Goal: Task Accomplishment & Management: Use online tool/utility

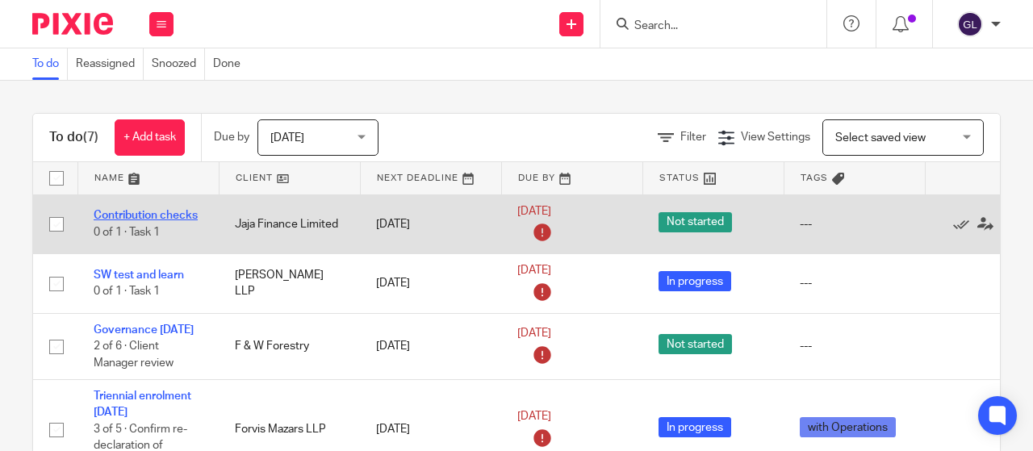
click at [154, 210] on link "Contribution checks" at bounding box center [146, 215] width 104 height 11
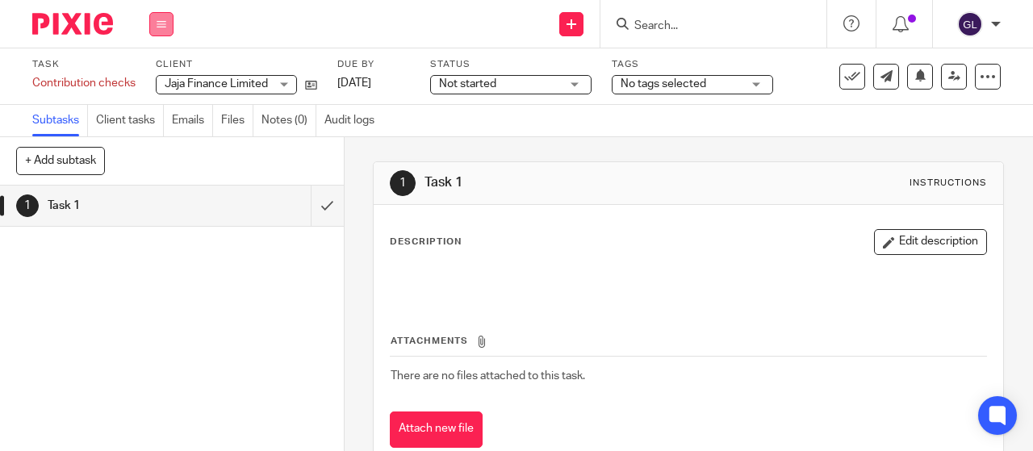
click at [165, 24] on icon at bounding box center [162, 24] width 10 height 10
click at [157, 73] on link "Work" at bounding box center [154, 74] width 28 height 11
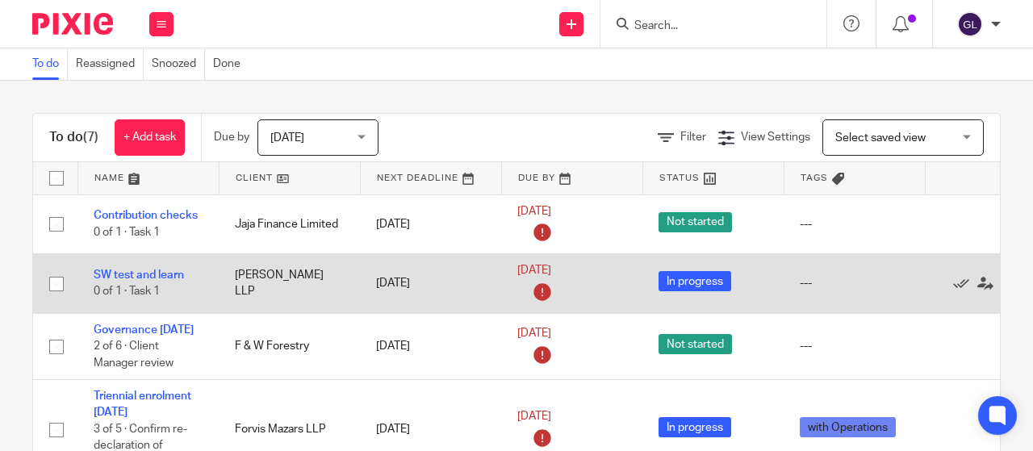
click at [173, 285] on td "SW test and learn 0 of 1 · Task 1" at bounding box center [147, 284] width 141 height 60
click at [168, 272] on link "SW test and learn" at bounding box center [139, 274] width 90 height 11
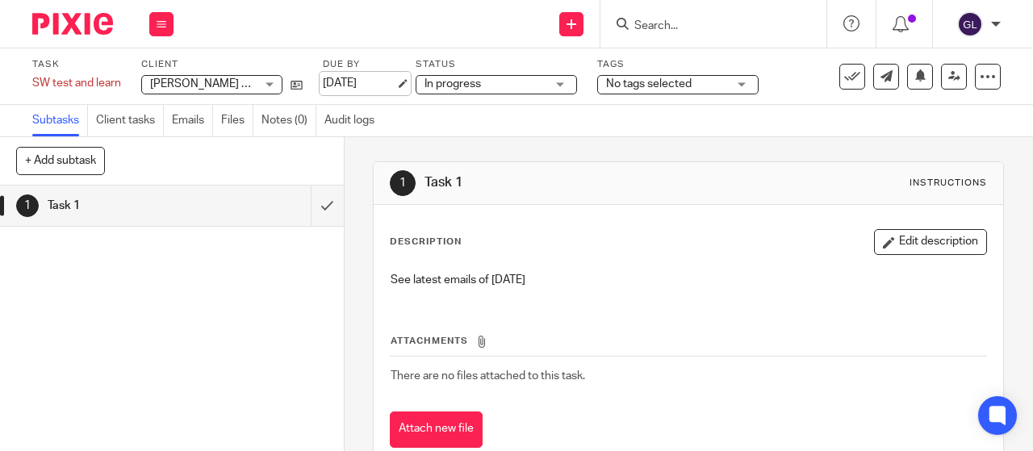
click at [366, 76] on link "[DATE]" at bounding box center [359, 83] width 73 height 17
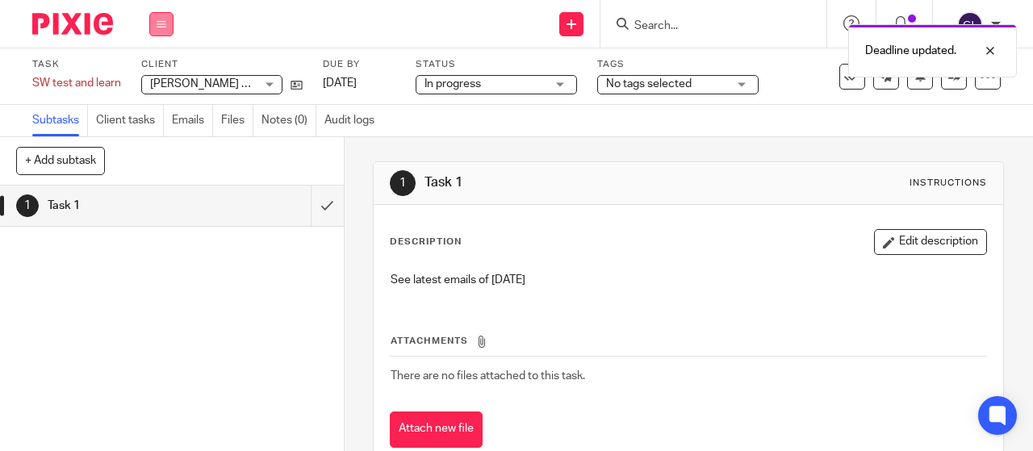
click at [158, 18] on button at bounding box center [161, 24] width 24 height 24
click at [161, 75] on link "Work" at bounding box center [154, 74] width 28 height 11
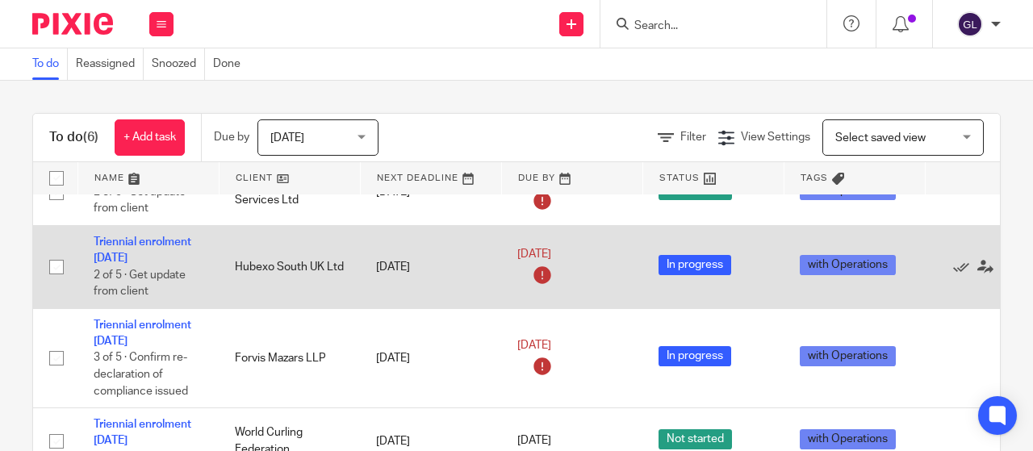
scroll to position [223, 0]
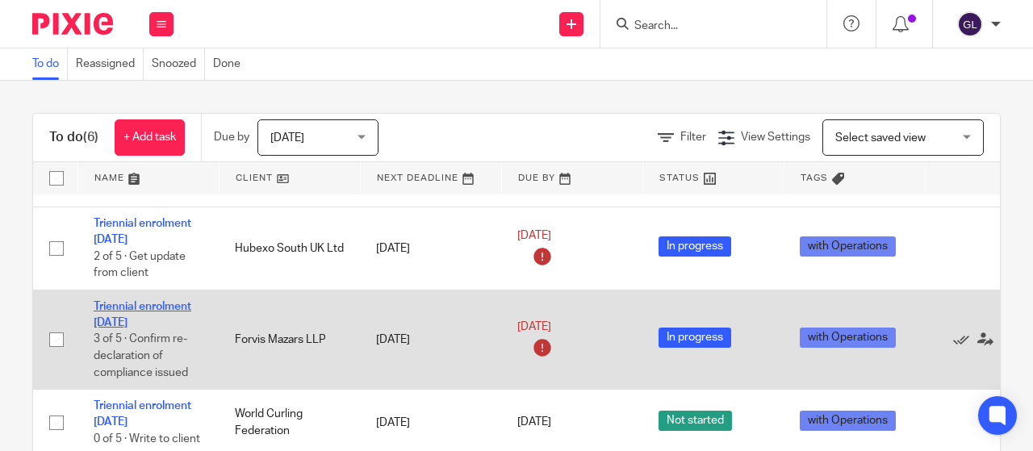
click at [158, 301] on link "Triennial enrolment [DATE]" at bounding box center [143, 314] width 98 height 27
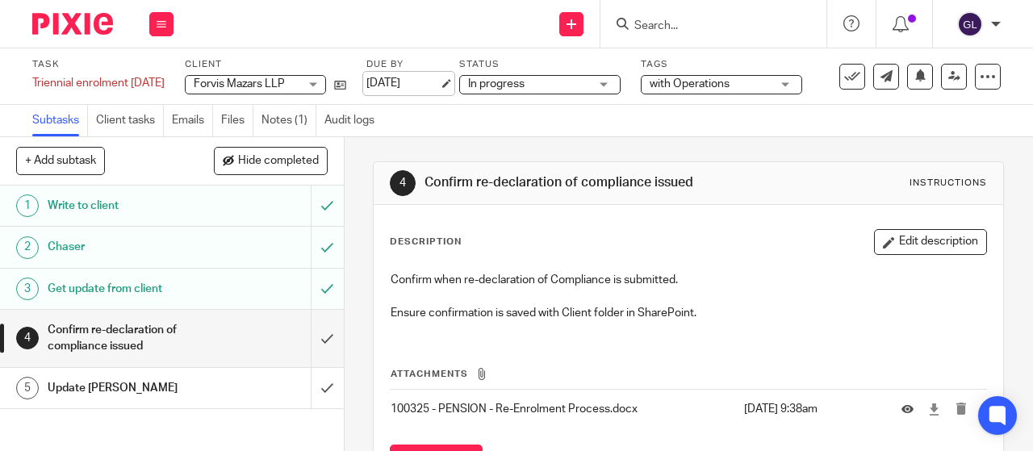
click at [403, 83] on link "[DATE]" at bounding box center [402, 83] width 73 height 17
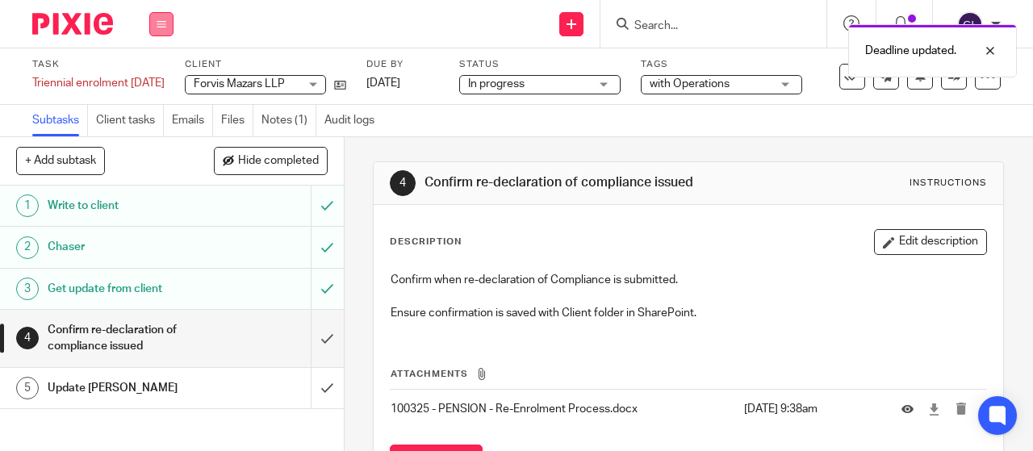
click at [168, 25] on button at bounding box center [161, 24] width 24 height 24
click at [157, 75] on link "Work" at bounding box center [154, 74] width 28 height 11
